Goal: Check status: Check status

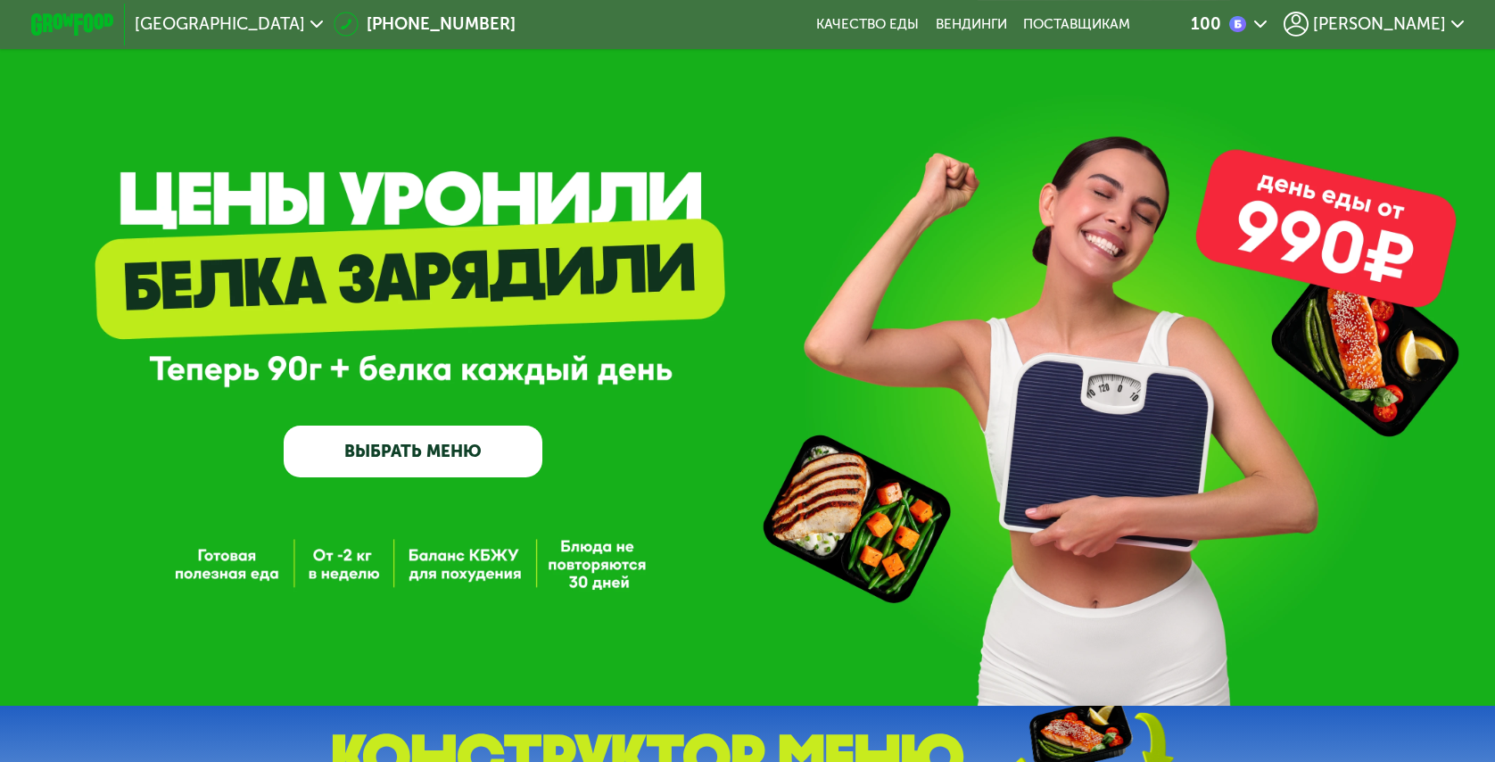
click at [1308, 29] on icon at bounding box center [1295, 24] width 25 height 25
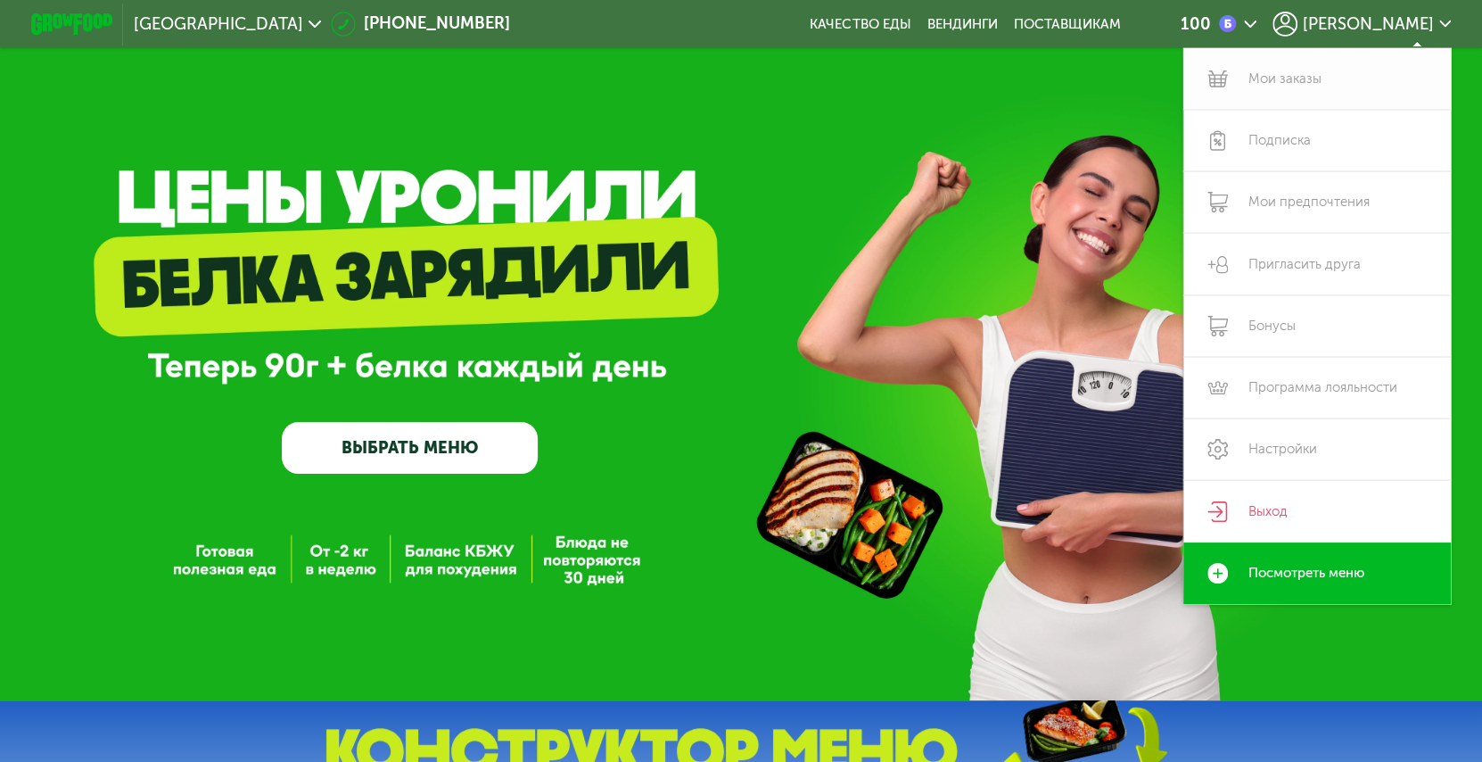
click at [1331, 80] on link "Мои заказы" at bounding box center [1317, 79] width 268 height 62
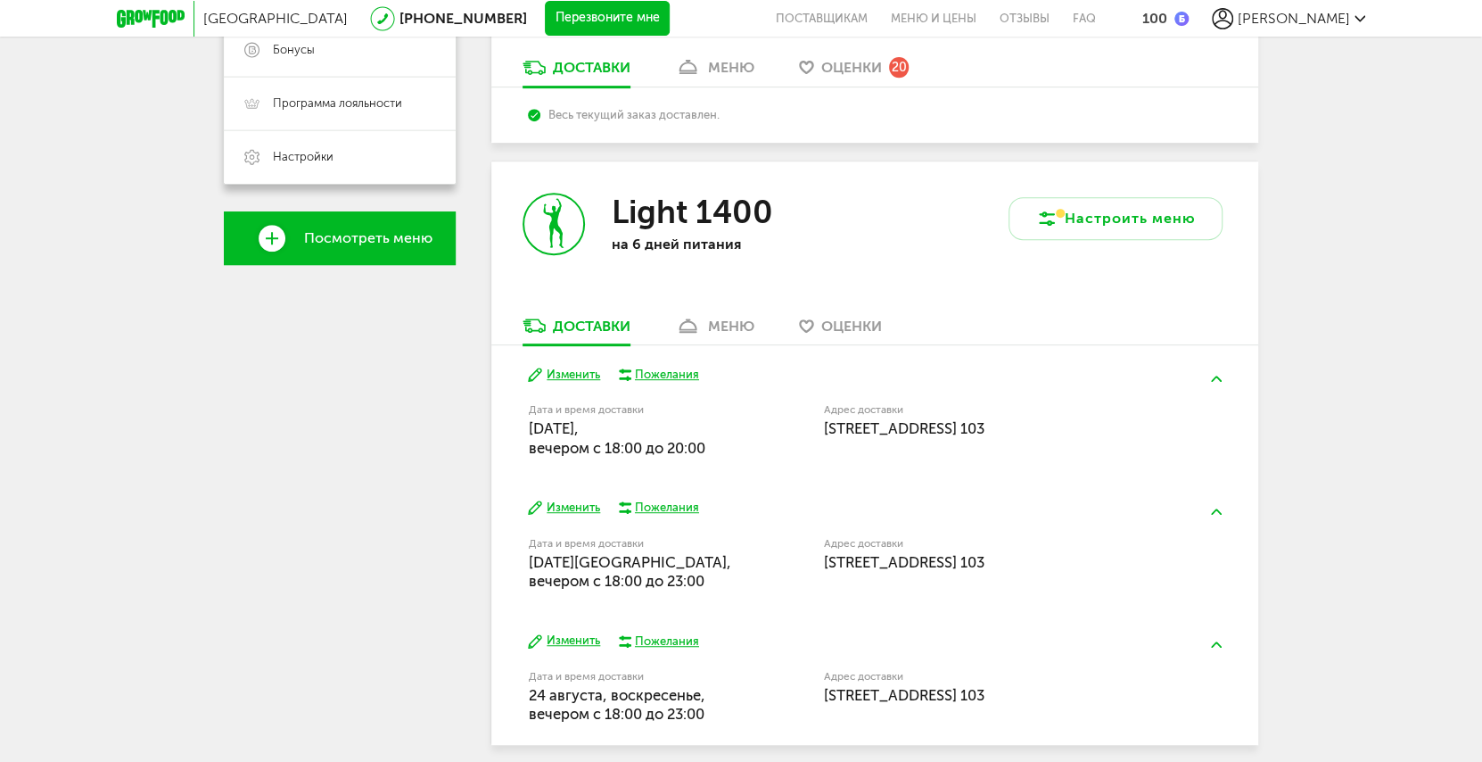
scroll to position [565, 0]
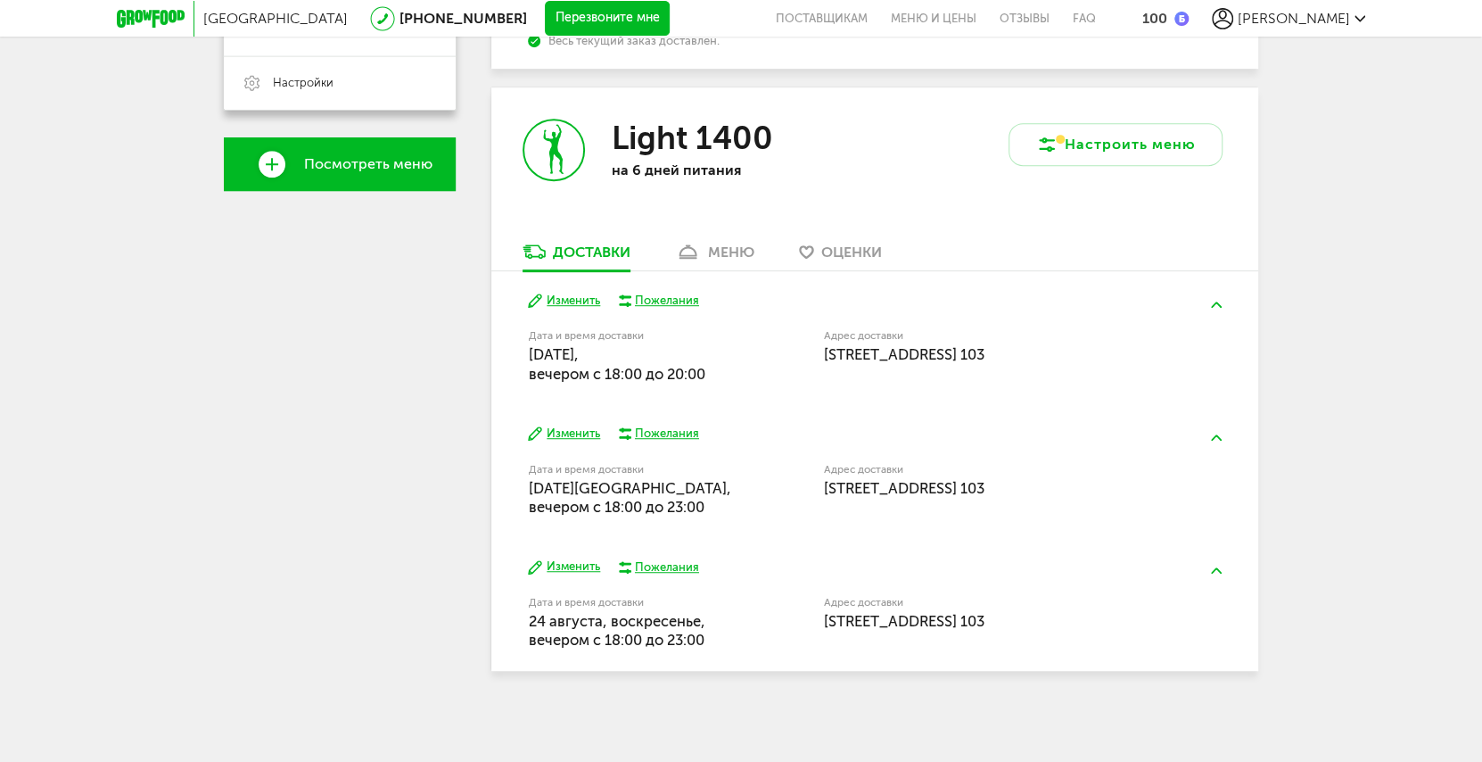
click at [615, 138] on h3 "Light 1400" at bounding box center [692, 138] width 161 height 38
drag, startPoint x: 671, startPoint y: 136, endPoint x: 531, endPoint y: 161, distance: 142.4
click at [645, 145] on h3 "Light 1400" at bounding box center [692, 138] width 161 height 38
click at [520, 156] on div "Light 1400 на 6 дней питания" at bounding box center [682, 164] width 383 height 154
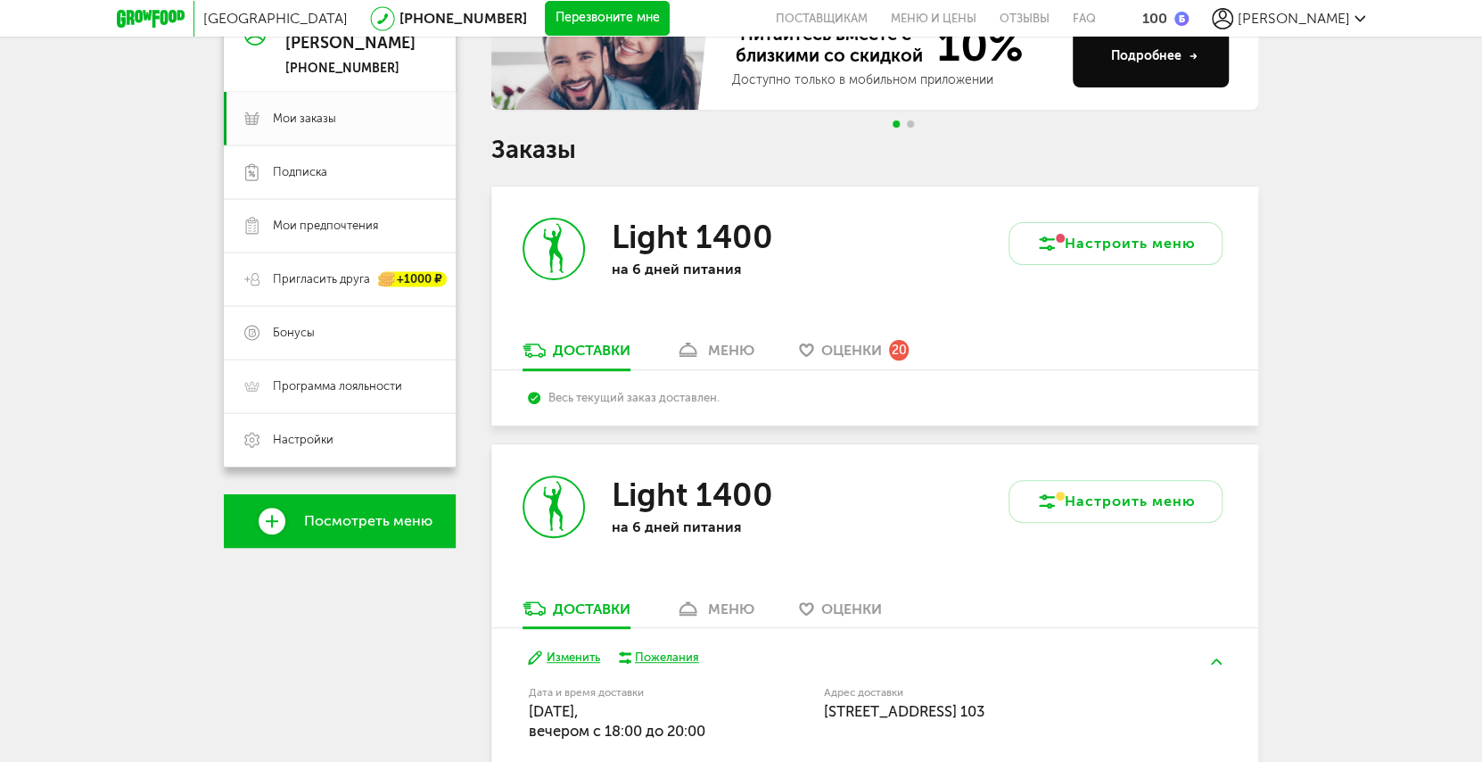
scroll to position [149, 0]
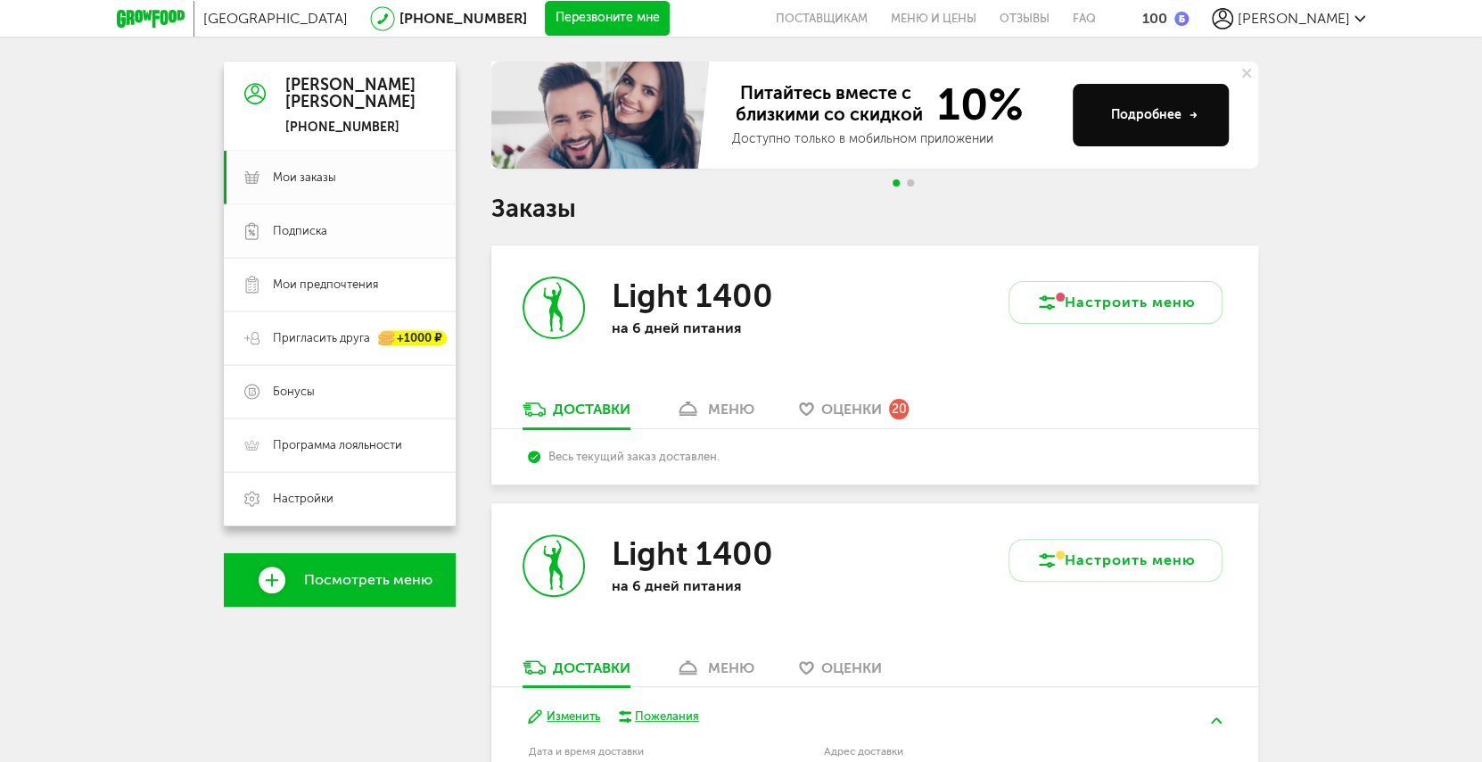
click at [347, 227] on span "Подписка" at bounding box center [354, 231] width 162 height 16
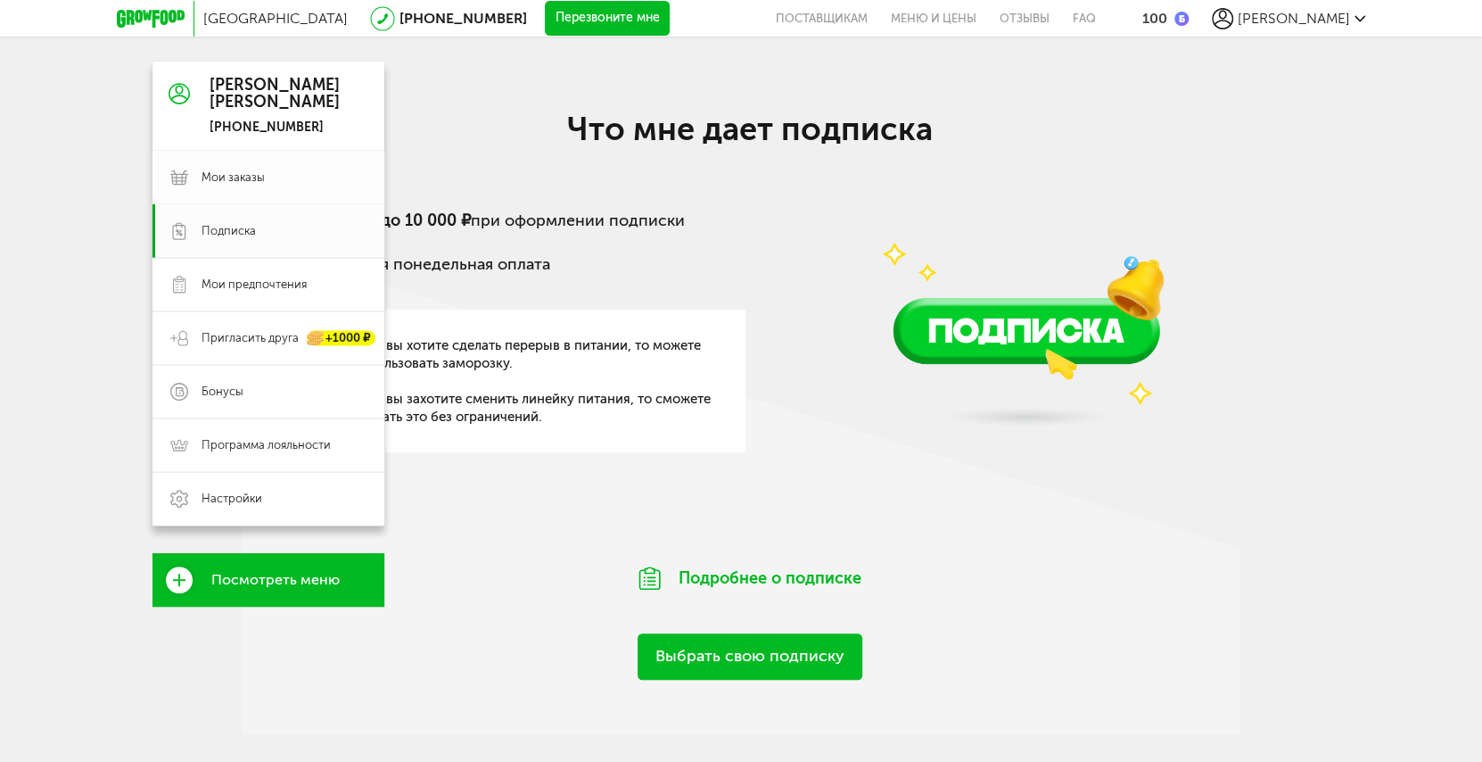
click at [312, 154] on link "Мои заказы" at bounding box center [268, 178] width 232 height 54
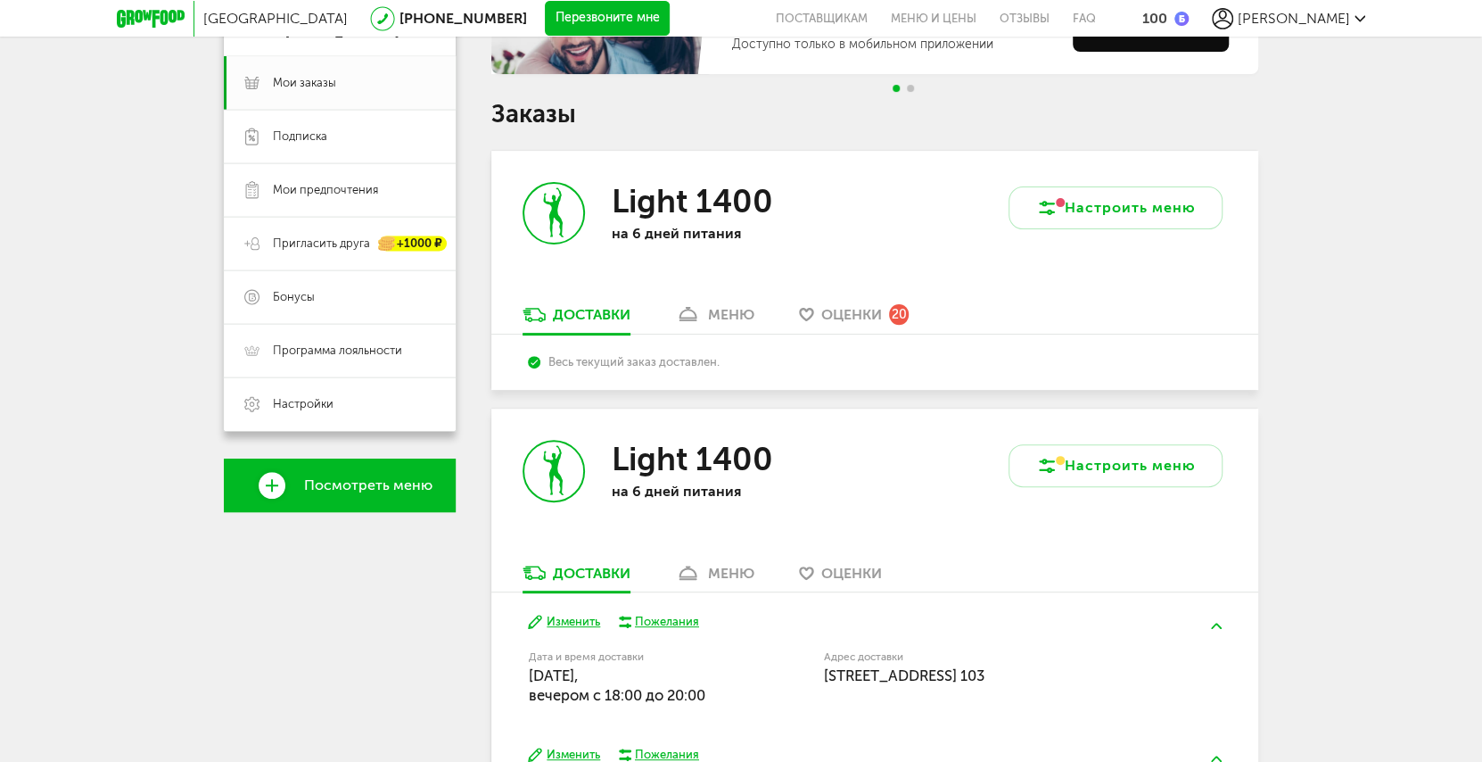
scroll to position [273, 0]
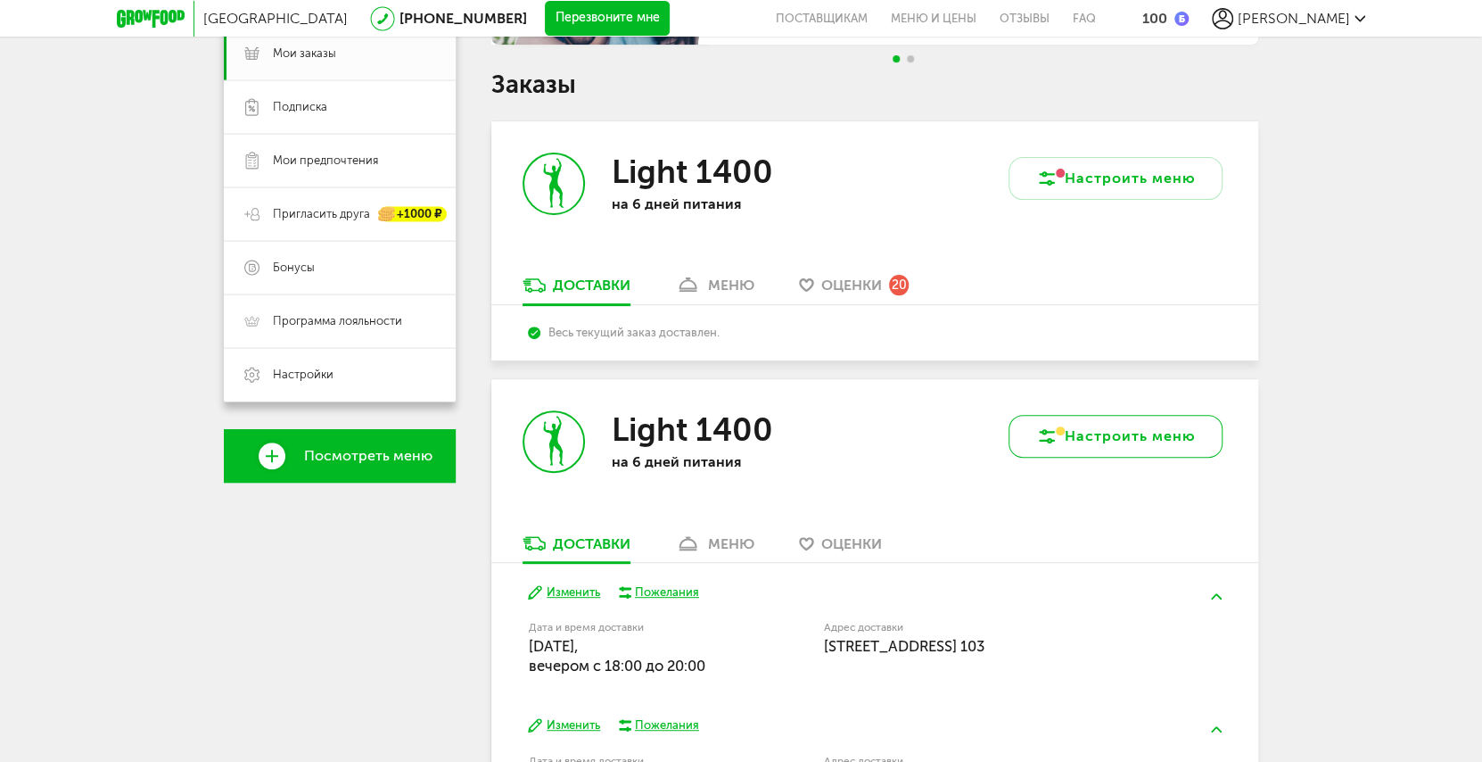
click at [1042, 428] on icon at bounding box center [1046, 435] width 21 height 21
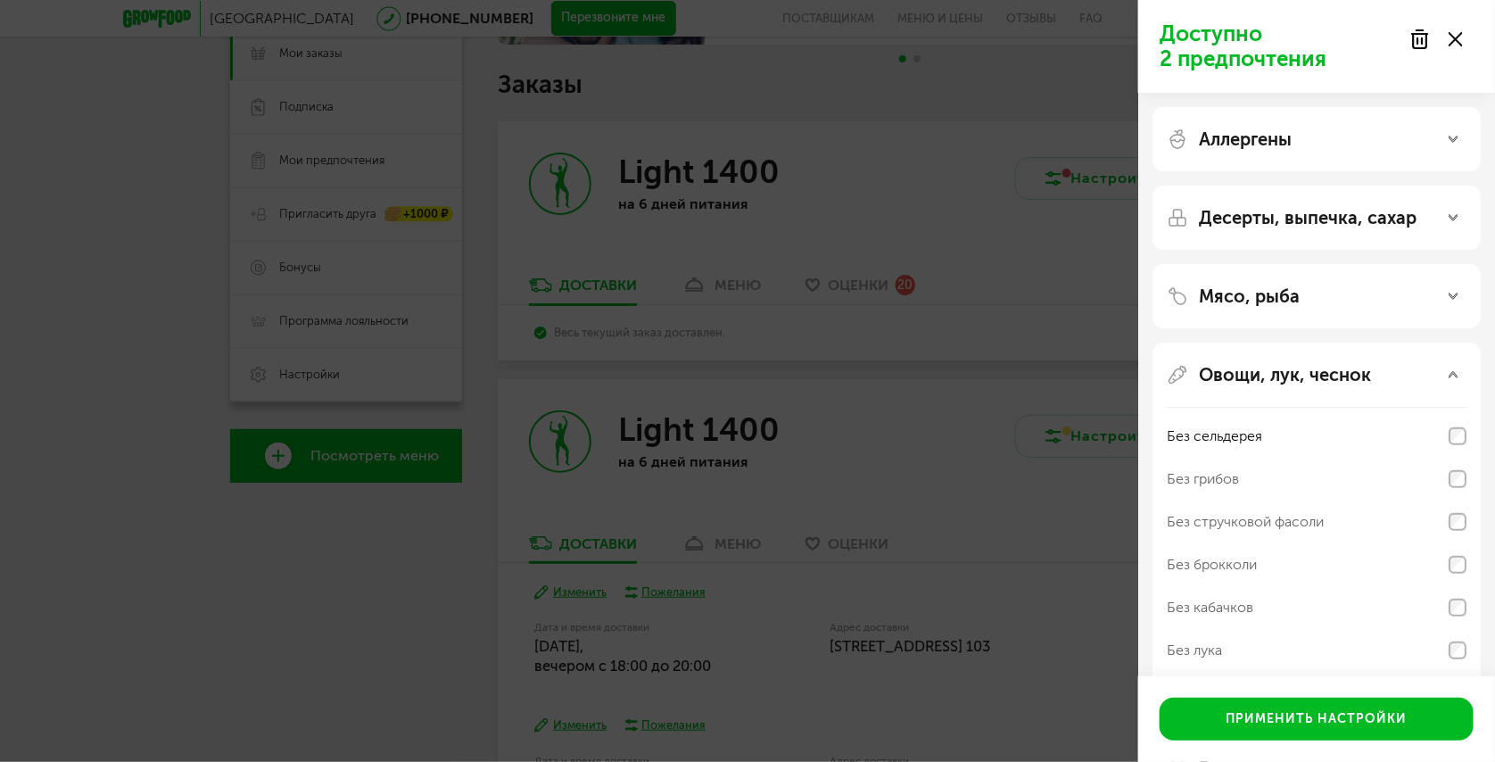
click at [1461, 38] on icon at bounding box center [1455, 39] width 14 height 14
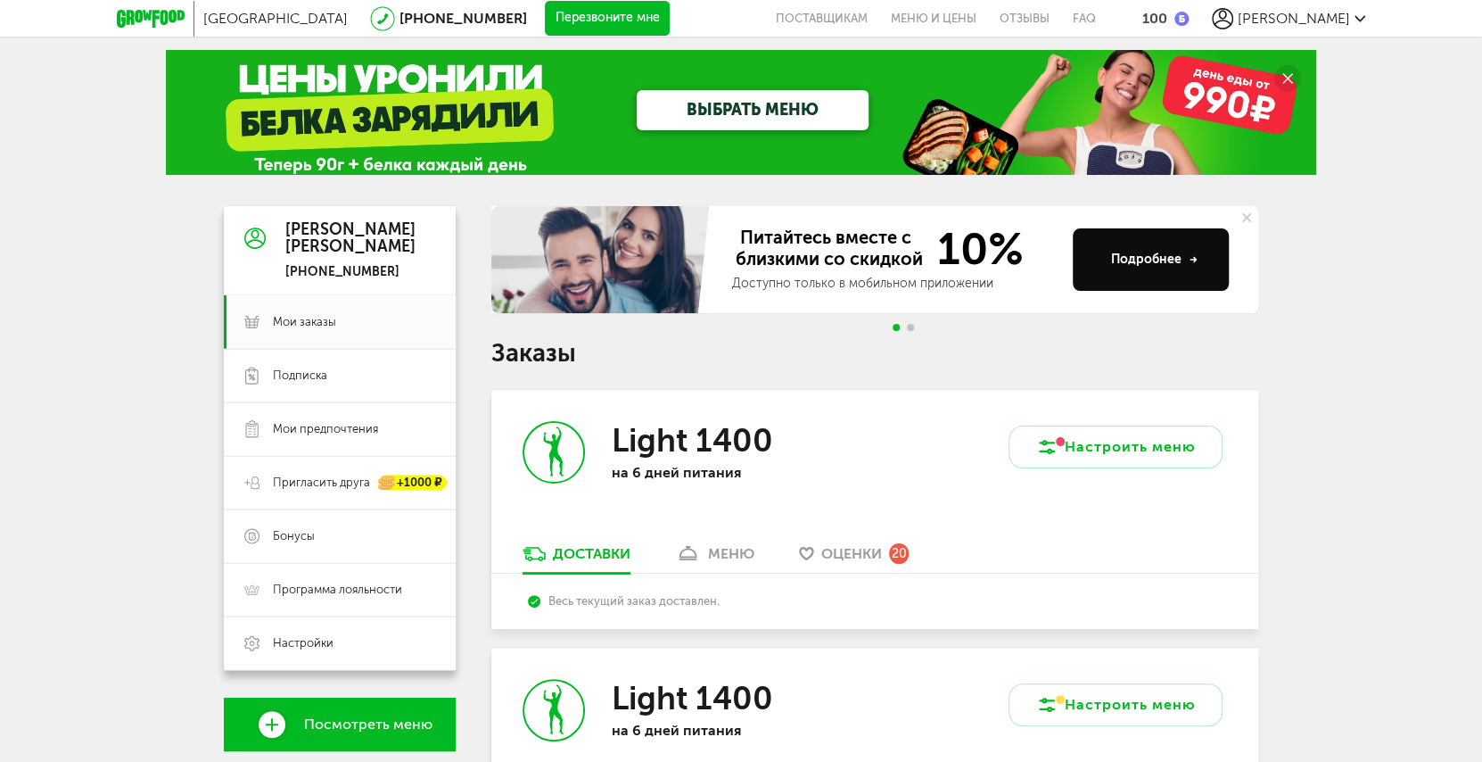
scroll to position [0, 0]
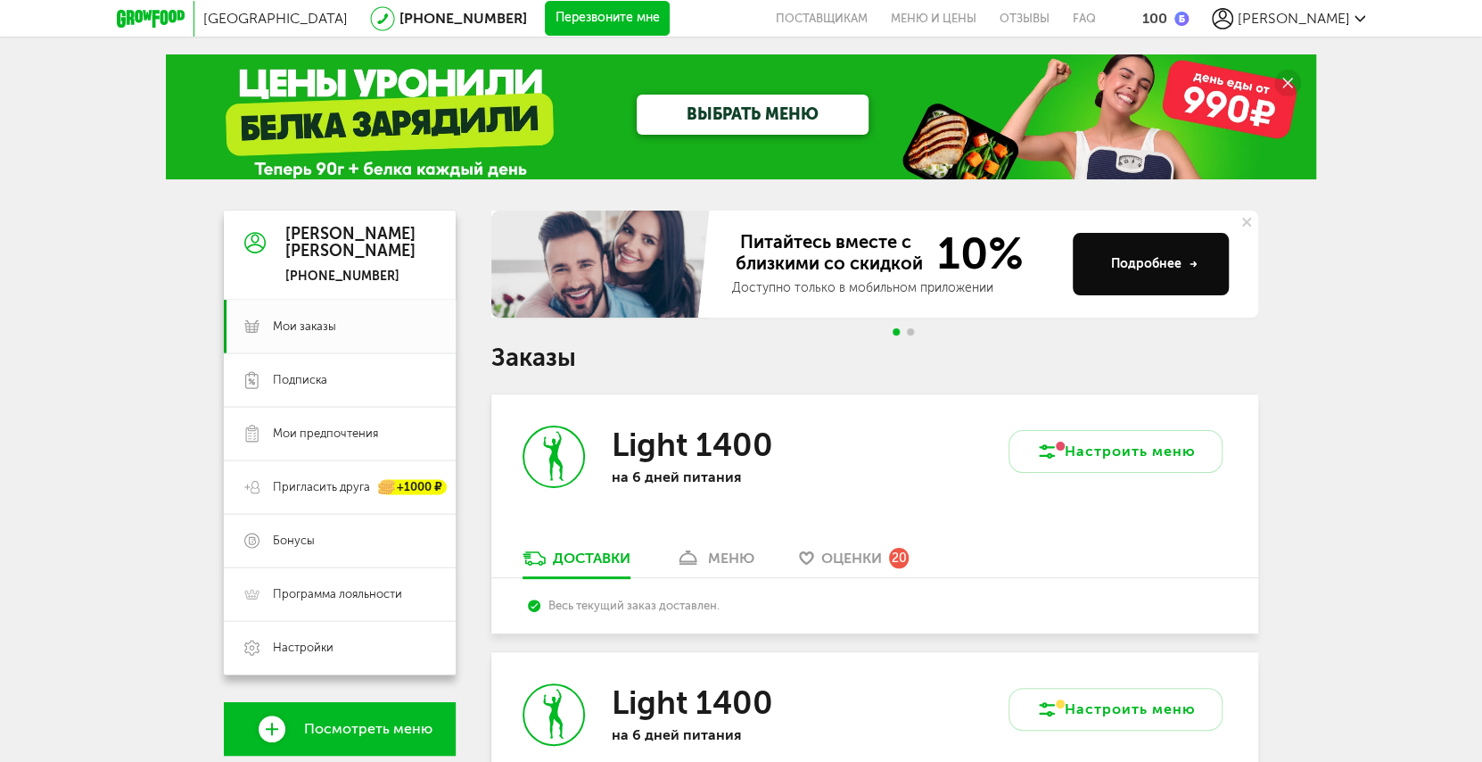
click at [678, 606] on div "Весь текущий заказ доставлен." at bounding box center [874, 604] width 693 height 13
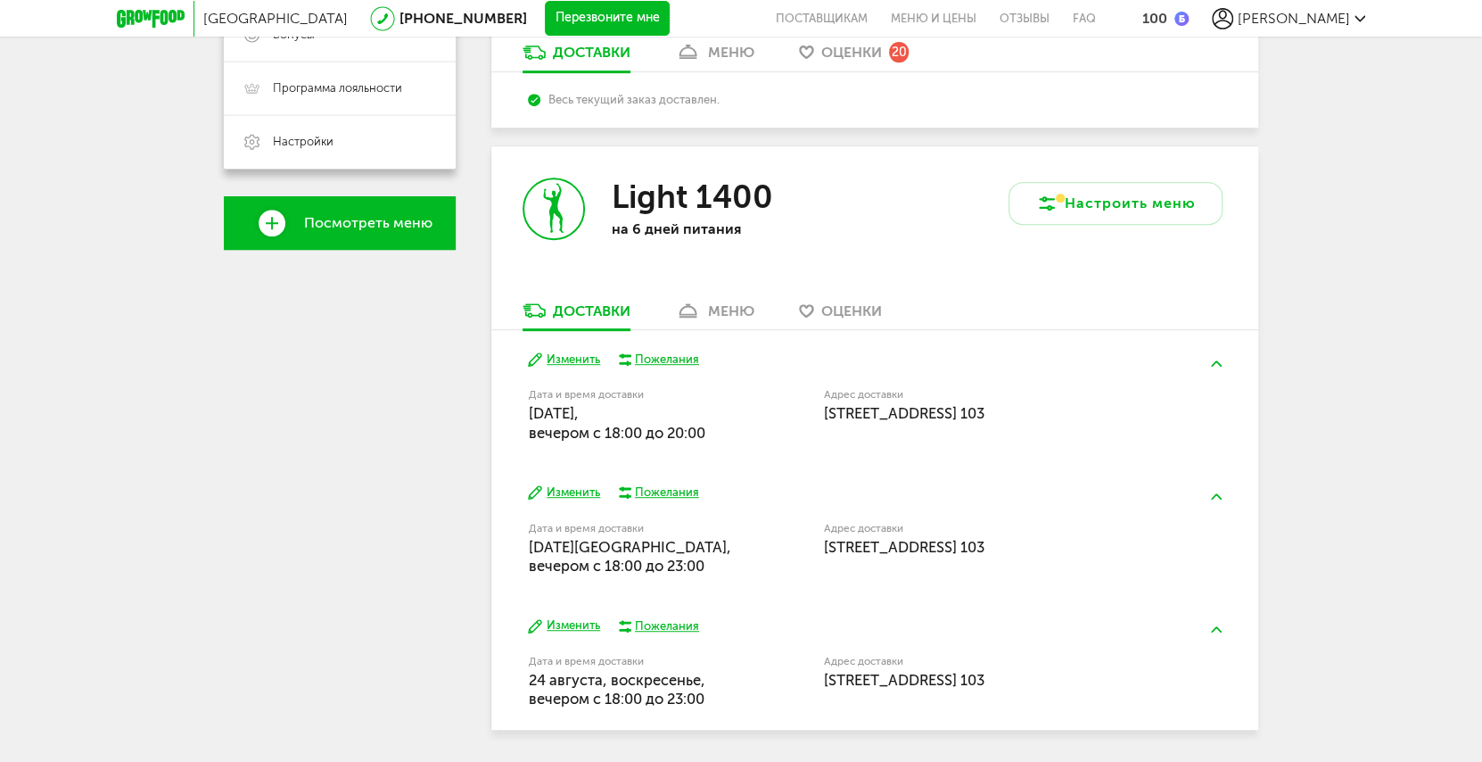
scroll to position [565, 0]
